Goal: Communication & Community: Share content

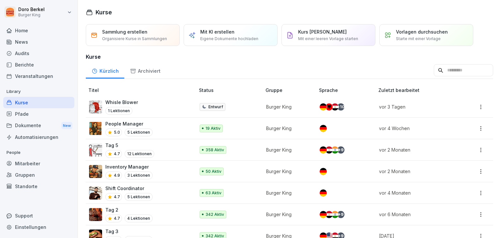
click at [25, 42] on div "News" at bounding box center [38, 41] width 71 height 11
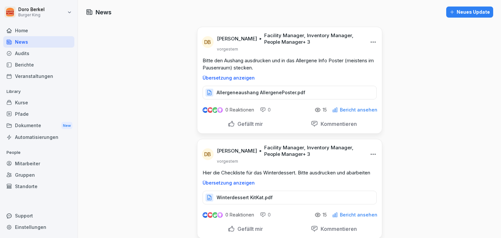
click at [457, 14] on div "Neues Update" at bounding box center [470, 11] width 40 height 7
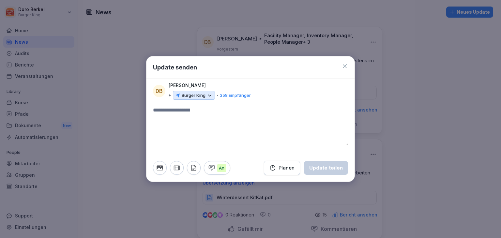
click at [193, 97] on p "Burger King" at bounding box center [194, 95] width 24 height 7
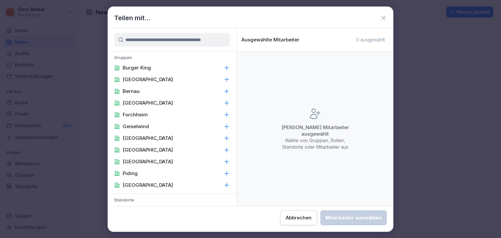
click at [154, 69] on div "Burger King" at bounding box center [172, 68] width 129 height 12
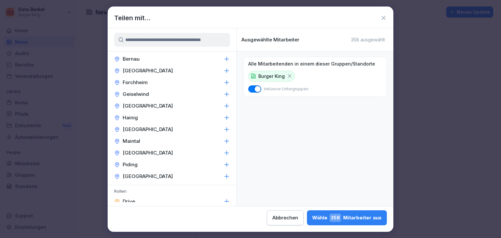
scroll to position [228, 0]
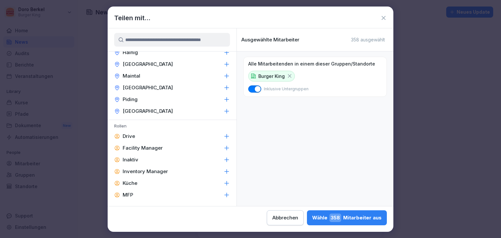
click at [149, 149] on p "Facility Manager" at bounding box center [143, 148] width 40 height 7
click at [158, 169] on p "Inventory Manager" at bounding box center [145, 171] width 45 height 7
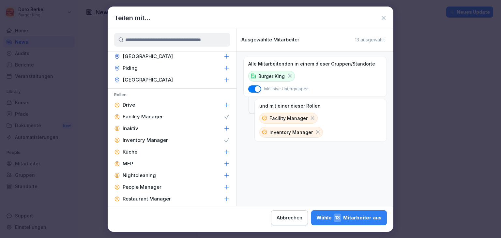
scroll to position [294, 0]
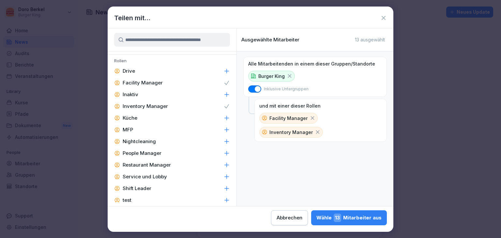
click at [156, 152] on p "People Manager" at bounding box center [142, 153] width 39 height 7
click at [164, 163] on p "Restaurant Manager" at bounding box center [147, 165] width 48 height 7
click at [148, 188] on p "Shift Leader" at bounding box center [137, 188] width 29 height 7
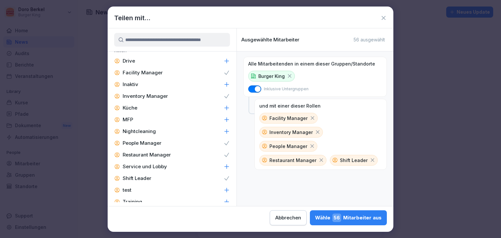
scroll to position [312, 0]
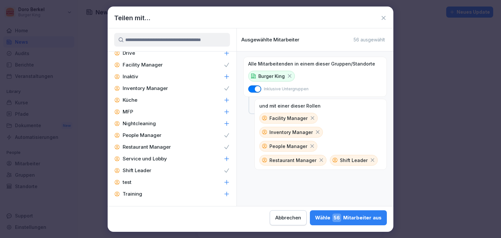
click at [346, 218] on div "Wähle 56 Mitarbeiter aus" at bounding box center [348, 218] width 67 height 8
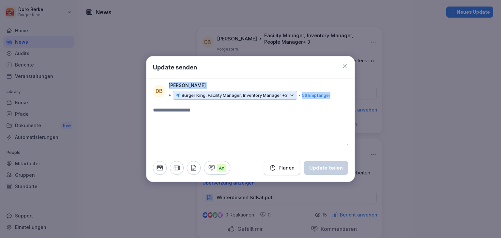
drag, startPoint x: 275, startPoint y: 63, endPoint x: 276, endPoint y: 120, distance: 57.4
click at [276, 120] on div "Update senden DB [PERSON_NAME] Burger King, Facility Manager, Inventory Manager…" at bounding box center [250, 119] width 209 height 126
click at [212, 121] on textarea at bounding box center [250, 125] width 195 height 39
click at [348, 65] on icon at bounding box center [345, 66] width 7 height 7
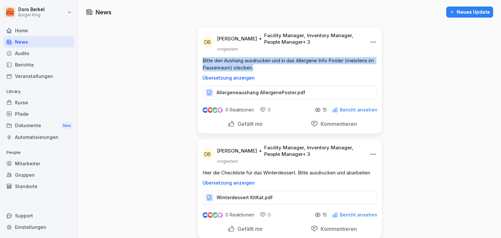
drag, startPoint x: 288, startPoint y: 70, endPoint x: 200, endPoint y: 61, distance: 89.2
click at [203, 61] on p "Bitte den Aushang ausdrucken und in das Allergene Info Poster (meistens im Paus…" at bounding box center [290, 64] width 174 height 14
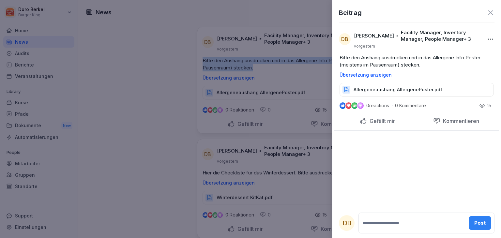
copy p "Bitte den Aushang ausdrucken und in das Allergene Info Poster (meistens im Paus…"
click at [496, 12] on div "Beitrag" at bounding box center [417, 16] width 169 height 16
click at [492, 12] on icon at bounding box center [491, 12] width 5 height 5
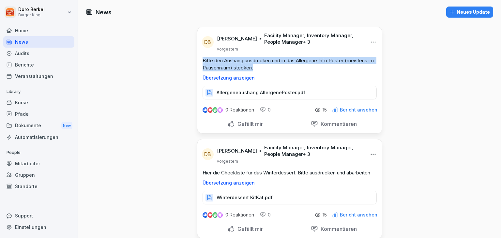
drag, startPoint x: 284, startPoint y: 66, endPoint x: 190, endPoint y: 59, distance: 93.6
copy p "Bitte den Aushang ausdrucken und in das Allergene Info Poster (meistens im Paus…"
click at [458, 11] on div "Neues Update" at bounding box center [470, 11] width 40 height 7
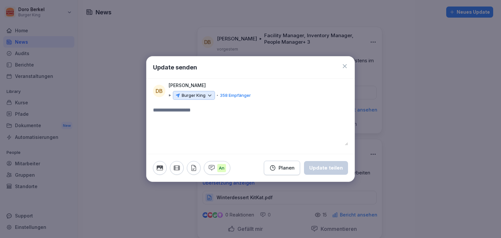
click at [210, 112] on textarea at bounding box center [250, 125] width 195 height 39
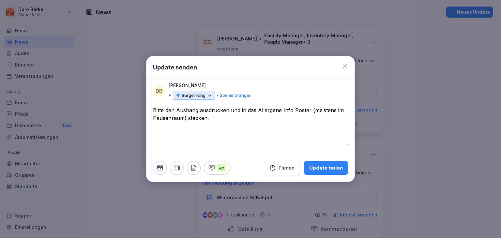
click at [192, 95] on p "Burger King" at bounding box center [194, 95] width 24 height 7
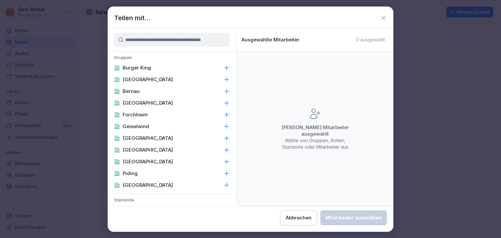
click at [176, 65] on div "Burger King" at bounding box center [172, 68] width 129 height 12
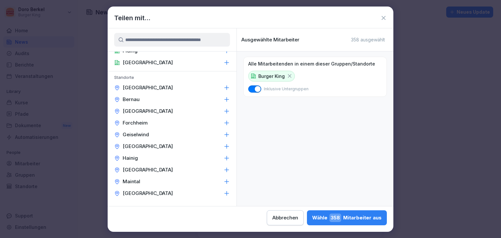
scroll to position [131, 0]
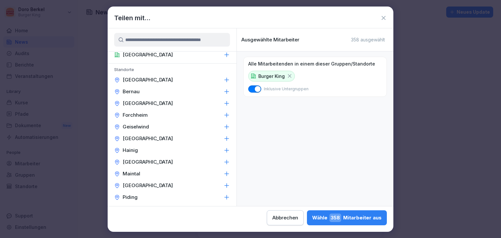
click at [159, 161] on p "[GEOGRAPHIC_DATA]" at bounding box center [148, 162] width 50 height 7
click at [171, 161] on div "[GEOGRAPHIC_DATA]" at bounding box center [172, 162] width 129 height 12
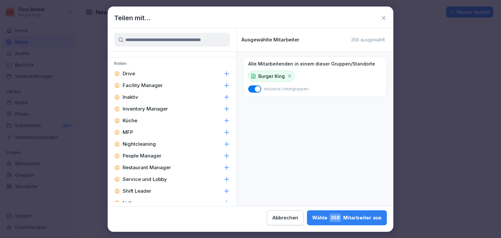
scroll to position [294, 0]
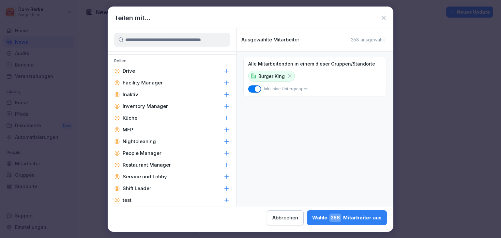
click at [157, 81] on p "Facility Manager" at bounding box center [143, 83] width 40 height 7
click at [161, 103] on p "Inventory Manager" at bounding box center [145, 106] width 45 height 7
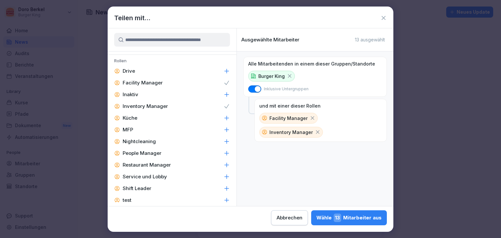
click at [158, 153] on p "People Manager" at bounding box center [142, 153] width 39 height 7
click at [161, 164] on p "Restaurant Manager" at bounding box center [147, 165] width 48 height 7
click at [143, 188] on p "Shift Leader" at bounding box center [137, 188] width 29 height 7
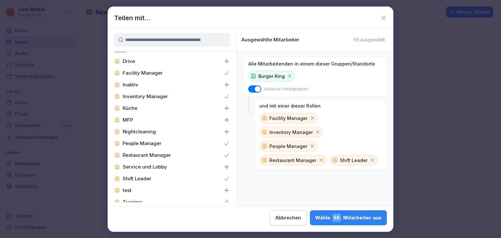
scroll to position [312, 0]
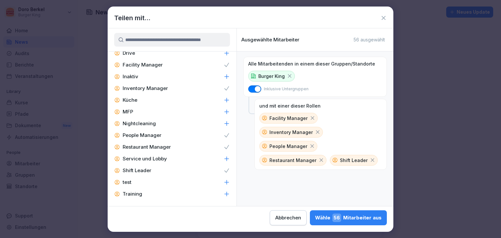
click at [352, 221] on div "Wähle 56 Mitarbeiter aus" at bounding box center [348, 218] width 67 height 8
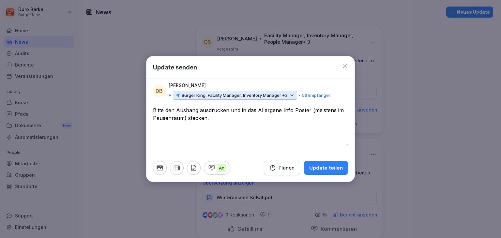
click at [153, 108] on textarea "**********" at bounding box center [250, 125] width 195 height 39
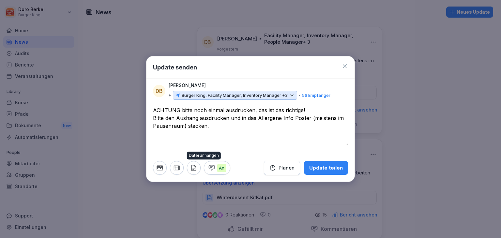
type textarea "**********"
click at [195, 166] on icon "button" at bounding box center [193, 167] width 7 height 7
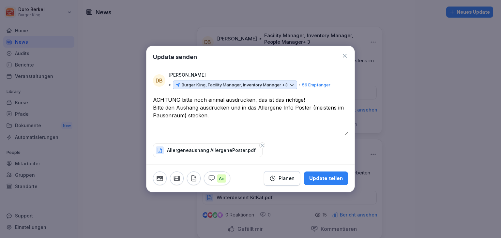
click at [330, 179] on div "Update teilen" at bounding box center [326, 178] width 34 height 7
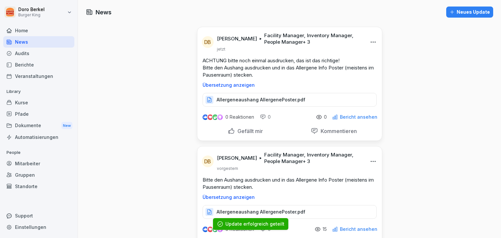
click at [371, 160] on html "[PERSON_NAME] Burger King Home News Audits Berichte Veranstaltungen Library Kur…" at bounding box center [250, 119] width 501 height 238
click at [320, 200] on div "Löschen" at bounding box center [334, 201] width 81 height 13
